Goal: Task Accomplishment & Management: Manage account settings

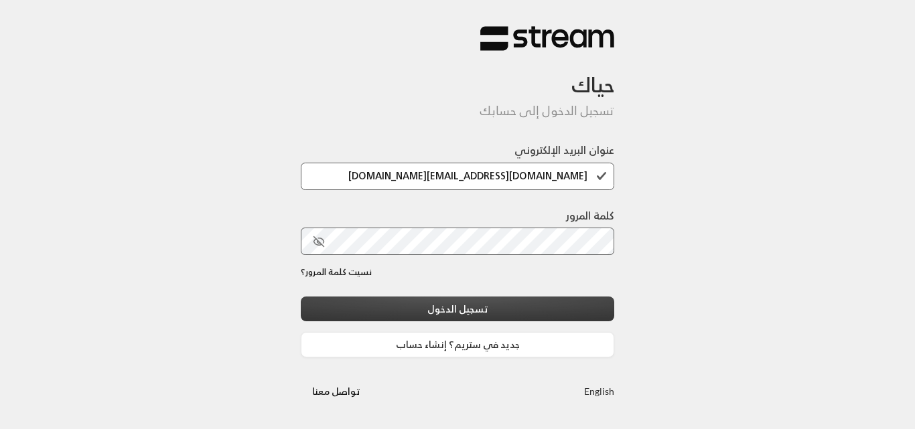
click at [477, 302] on button "تسجيل الدخول" at bounding box center [458, 309] width 314 height 25
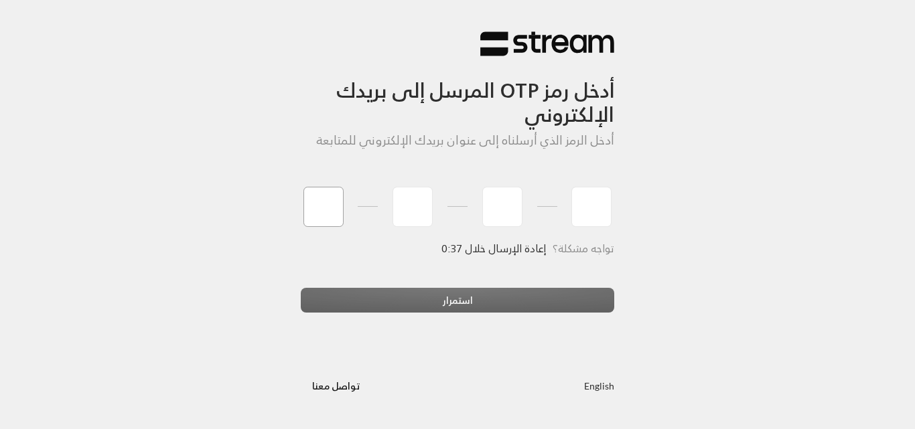
type input "6"
type input "3"
type input "7"
type input "3"
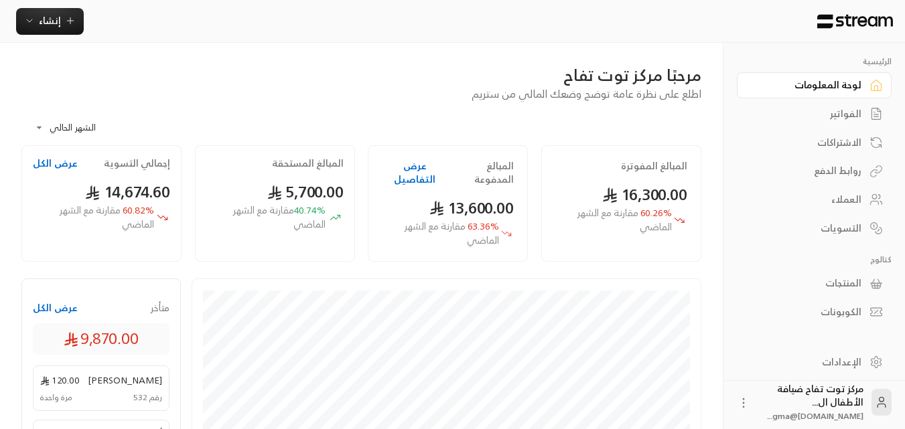
click at [850, 121] on div "الفواتير" at bounding box center [808, 113] width 108 height 13
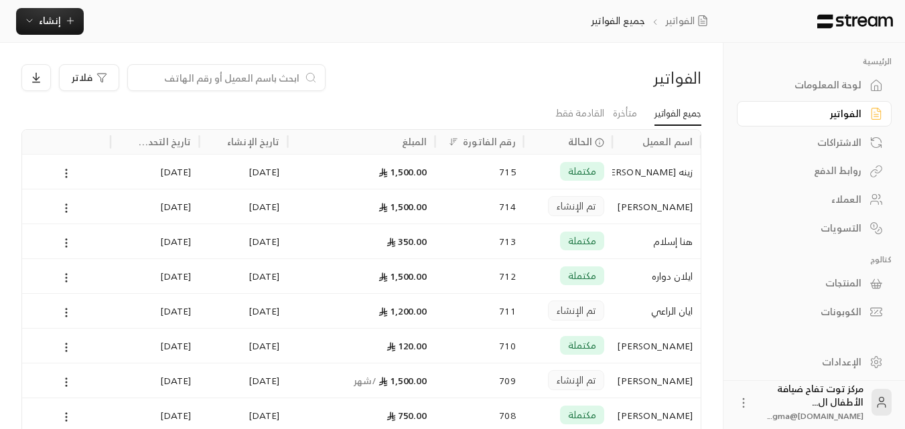
click at [490, 202] on div "714" at bounding box center [480, 207] width 72 height 34
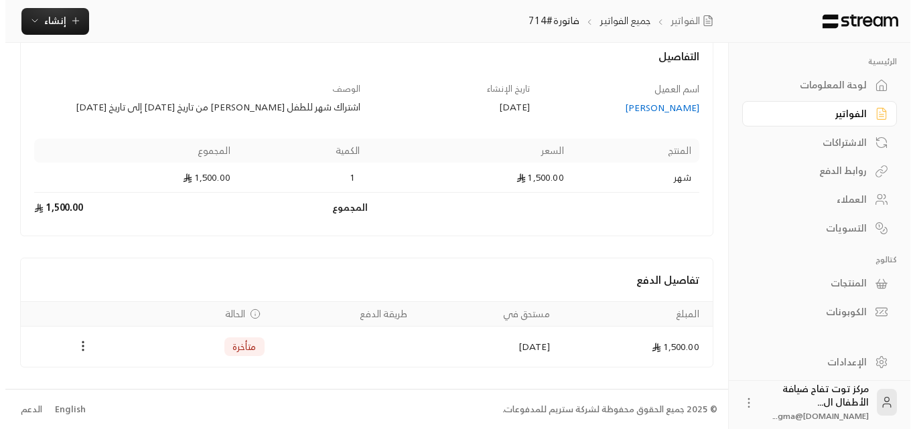
scroll to position [80, 0]
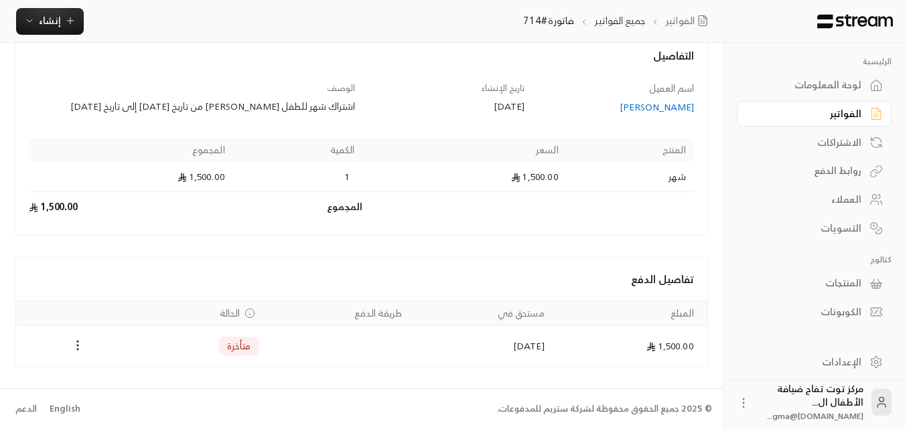
click at [80, 350] on icon "Payments" at bounding box center [77, 345] width 13 height 13
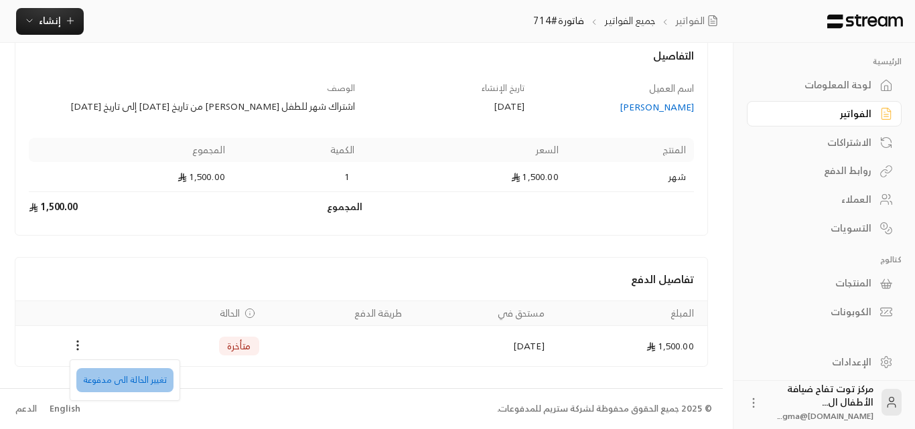
click at [124, 376] on li "تغيير الحالة الى مدفوعة" at bounding box center [124, 381] width 97 height 24
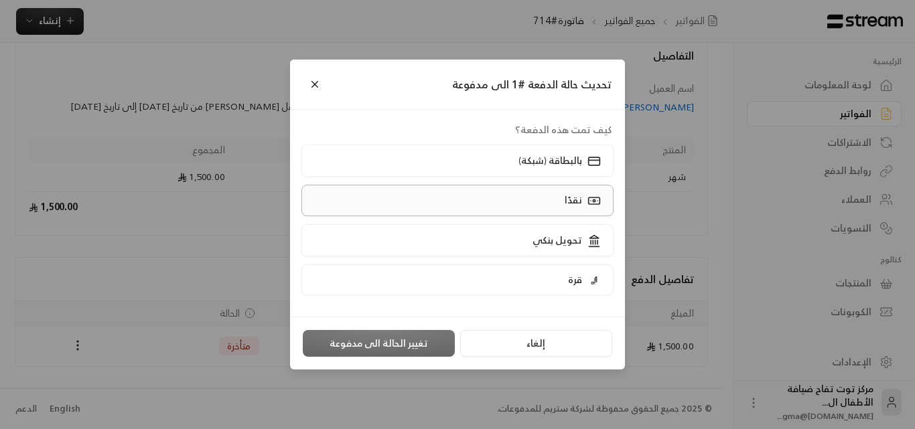
click at [568, 212] on label "نقدًا" at bounding box center [458, 200] width 313 height 31
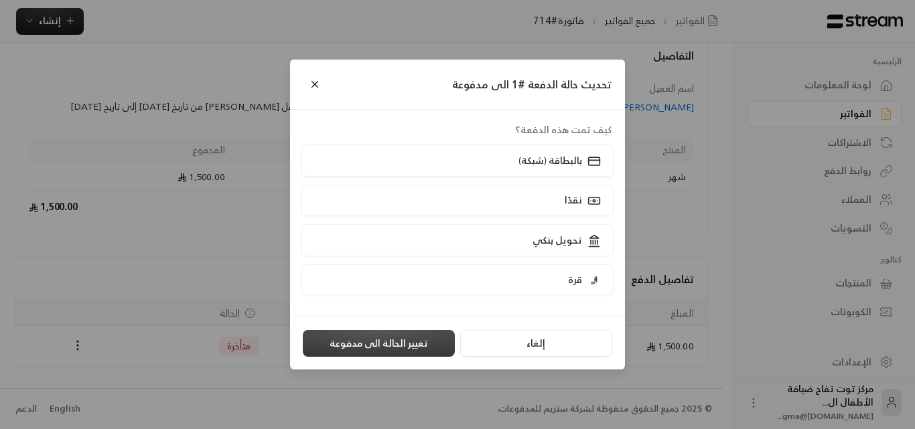
click at [385, 343] on button "تغيير الحالة الى مدفوعة" at bounding box center [379, 343] width 152 height 27
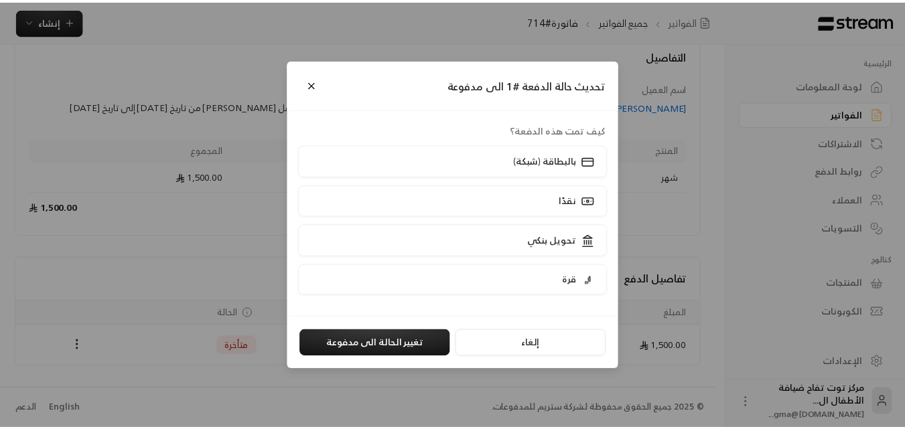
scroll to position [0, 0]
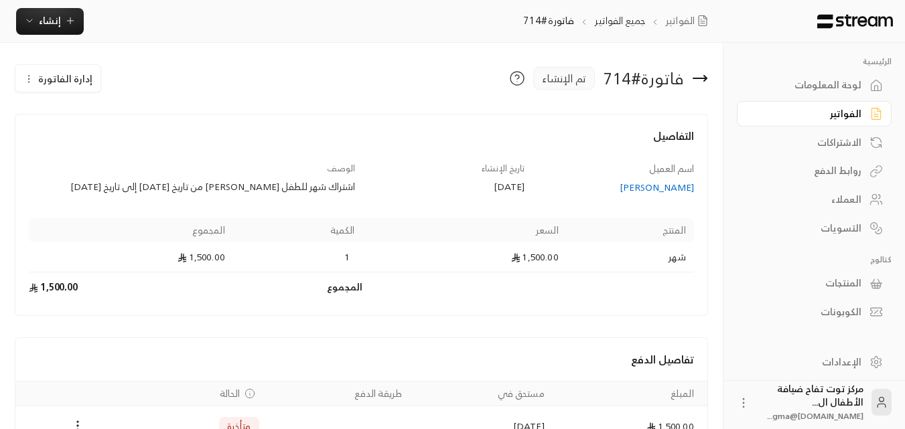
click at [842, 111] on div "الفواتير" at bounding box center [808, 113] width 108 height 13
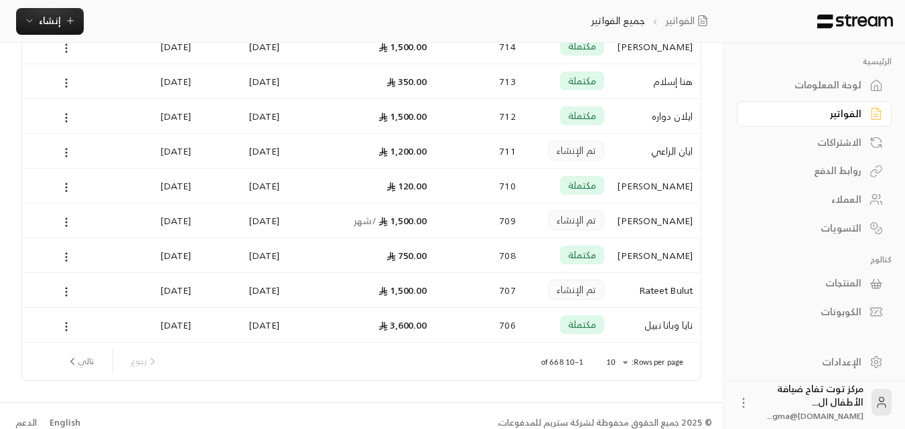
scroll to position [174, 0]
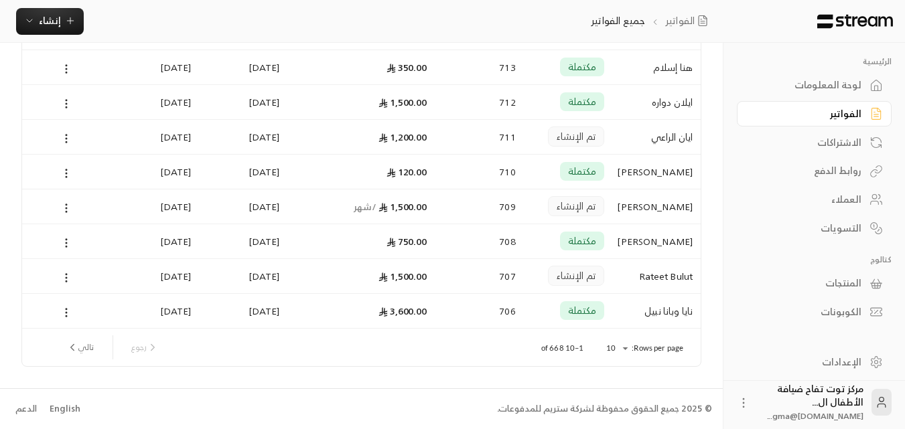
click at [645, 285] on div "Rateet Bulut" at bounding box center [656, 276] width 72 height 34
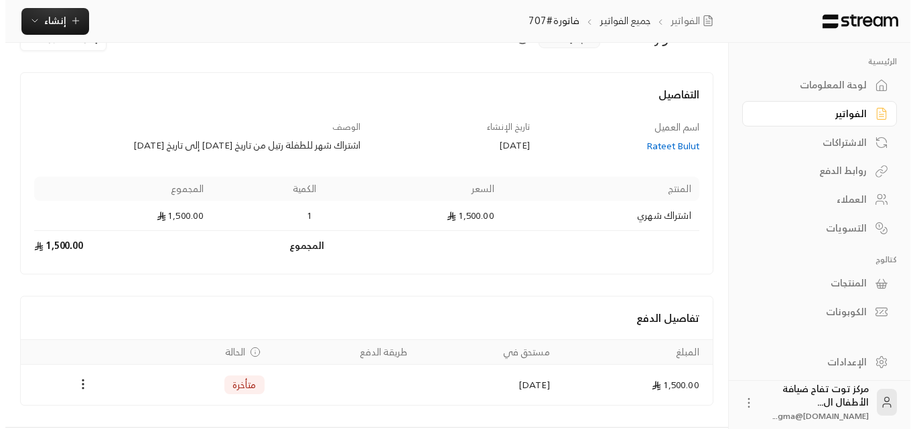
scroll to position [80, 0]
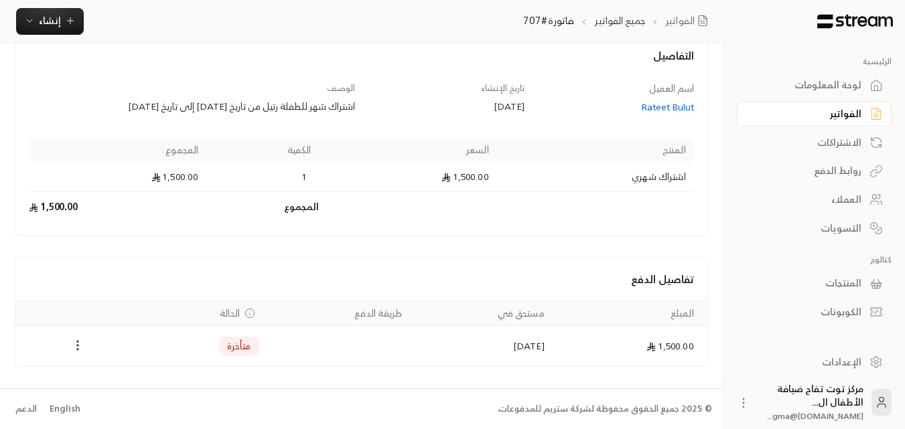
click at [76, 346] on icon "Payments" at bounding box center [77, 345] width 13 height 13
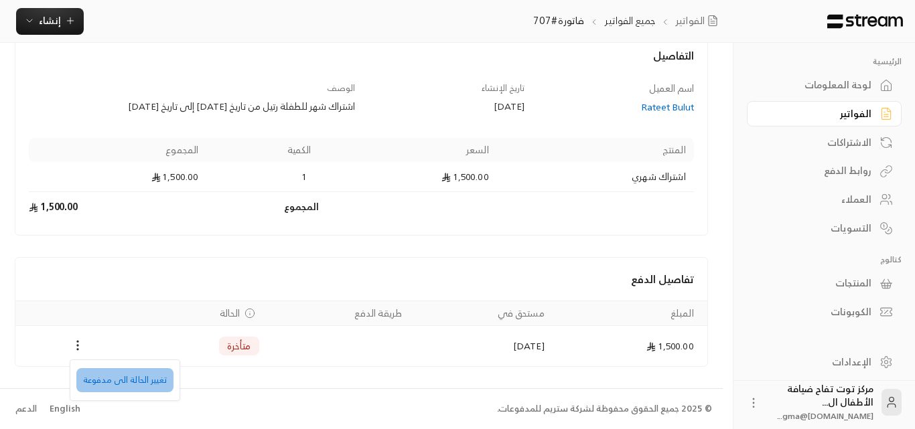
click at [125, 383] on li "تغيير الحالة الى مدفوعة" at bounding box center [124, 381] width 97 height 24
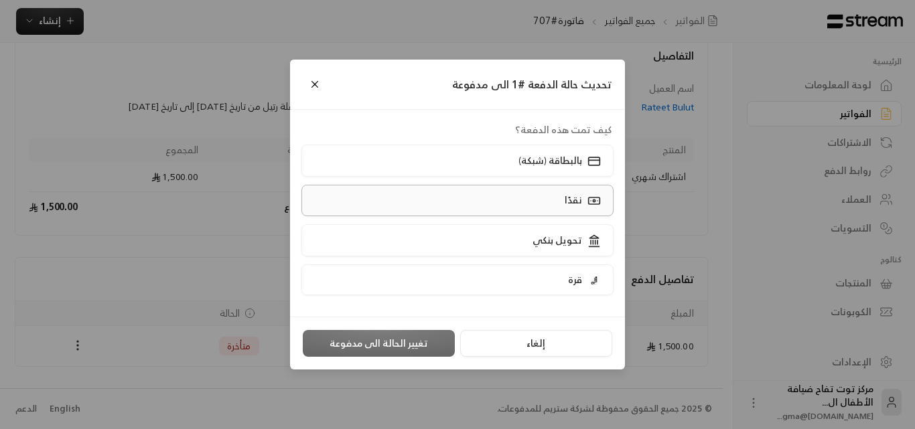
click at [533, 192] on label "نقدًا" at bounding box center [458, 200] width 313 height 31
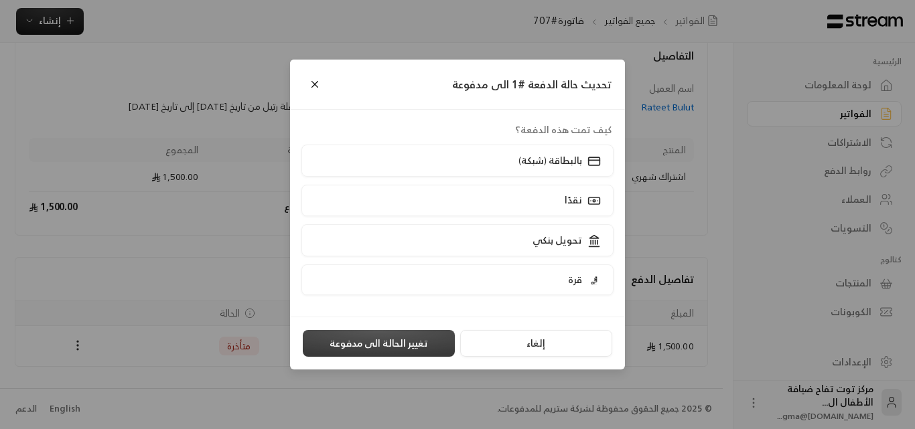
click at [364, 339] on button "تغيير الحالة الى مدفوعة" at bounding box center [379, 343] width 152 height 27
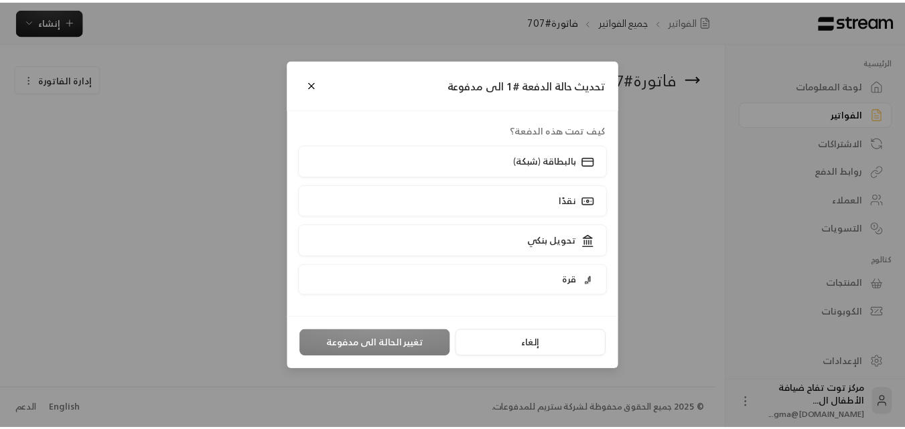
scroll to position [0, 0]
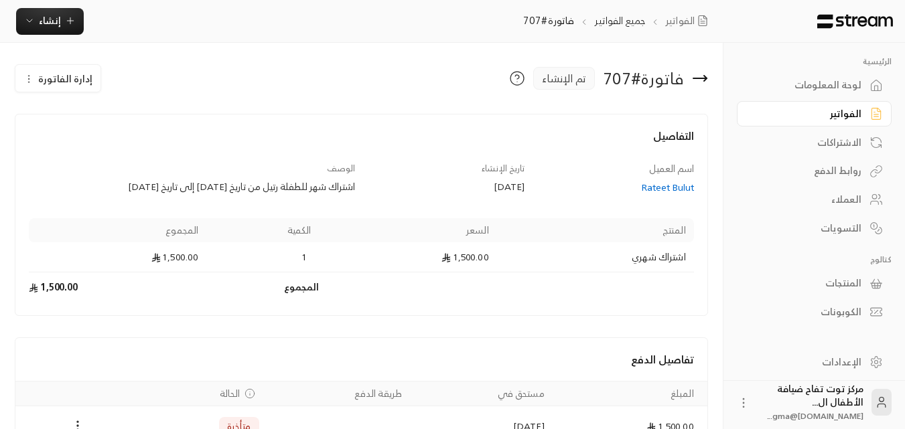
click at [842, 113] on div "الفواتير" at bounding box center [808, 113] width 108 height 13
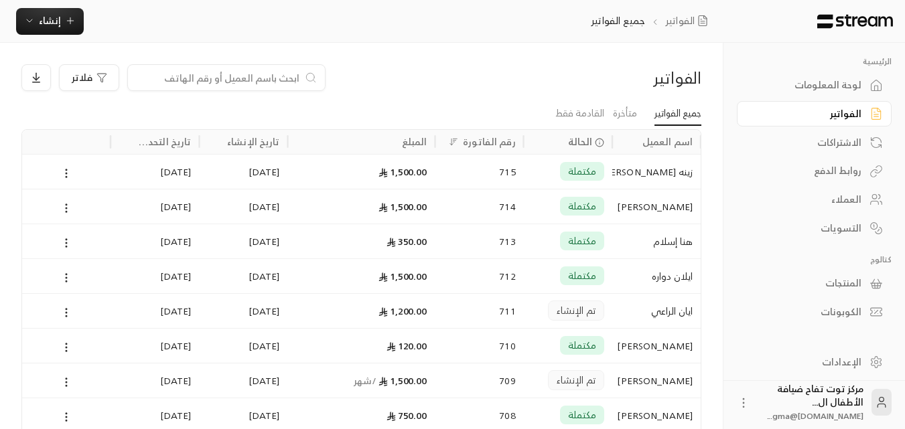
click at [637, 116] on li "متأخرة" at bounding box center [625, 114] width 42 height 24
click at [623, 121] on link "متأخرة" at bounding box center [625, 114] width 24 height 24
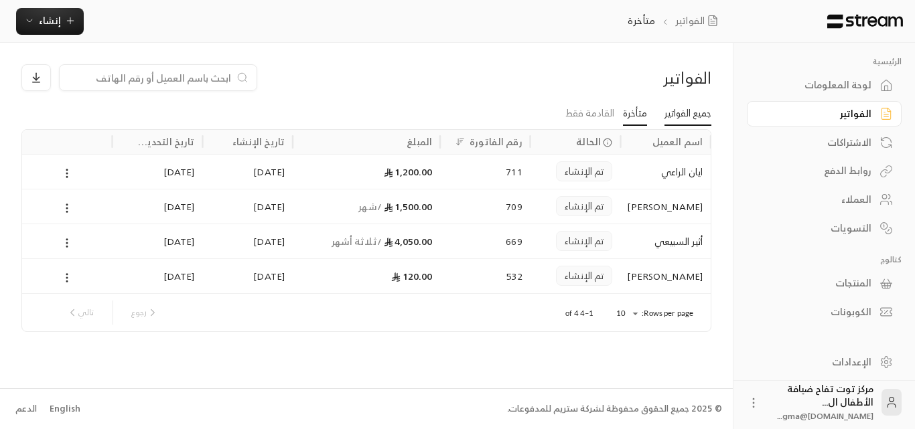
click at [675, 115] on link "جميع الفواتير" at bounding box center [688, 114] width 47 height 24
